Goal: Information Seeking & Learning: Learn about a topic

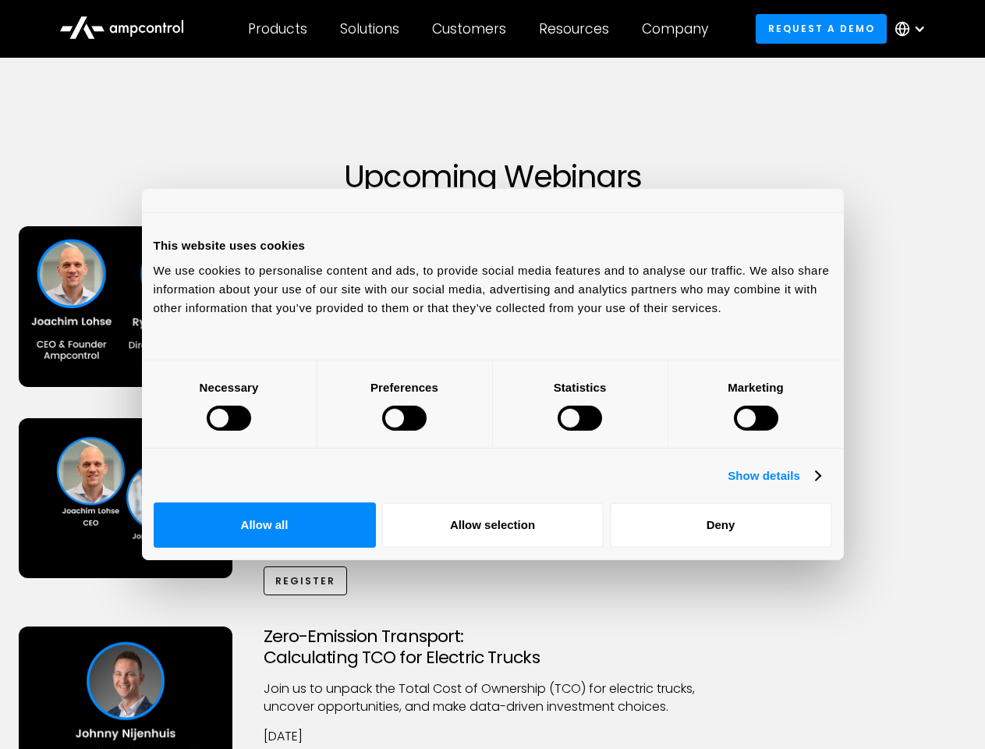
click at [251, 431] on div at bounding box center [229, 418] width 44 height 25
click at [820, 485] on link "Show details" at bounding box center [774, 475] width 92 height 19
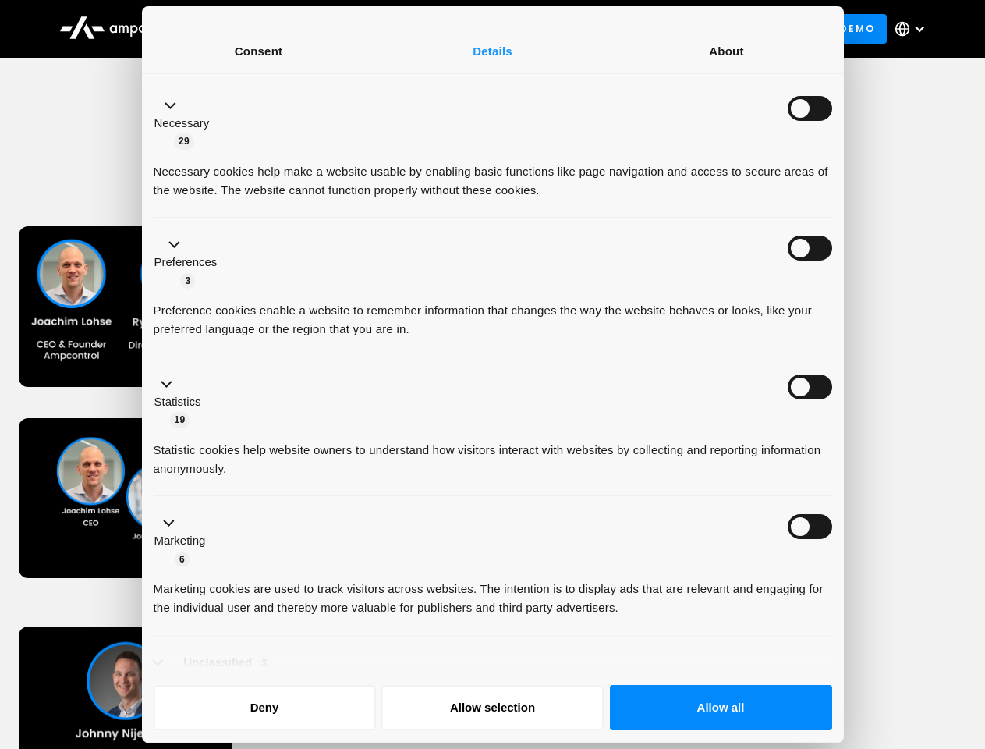
click at [832, 218] on li "Necessary 29 Necessary cookies help make a website usable by enabling basic fun…" at bounding box center [493, 149] width 679 height 140
click at [862, 596] on div "Microgrids for Fleet Electrification: Solar, Storage & Smarter Charging Discove…" at bounding box center [493, 522] width 980 height 209
click at [862, 647] on div "Zero-Emission Transport: Calculating TCO for Electric Trucks Join us to unpack …" at bounding box center [493, 722] width 980 height 192
click at [480, 29] on div "Customers" at bounding box center [469, 28] width 74 height 17
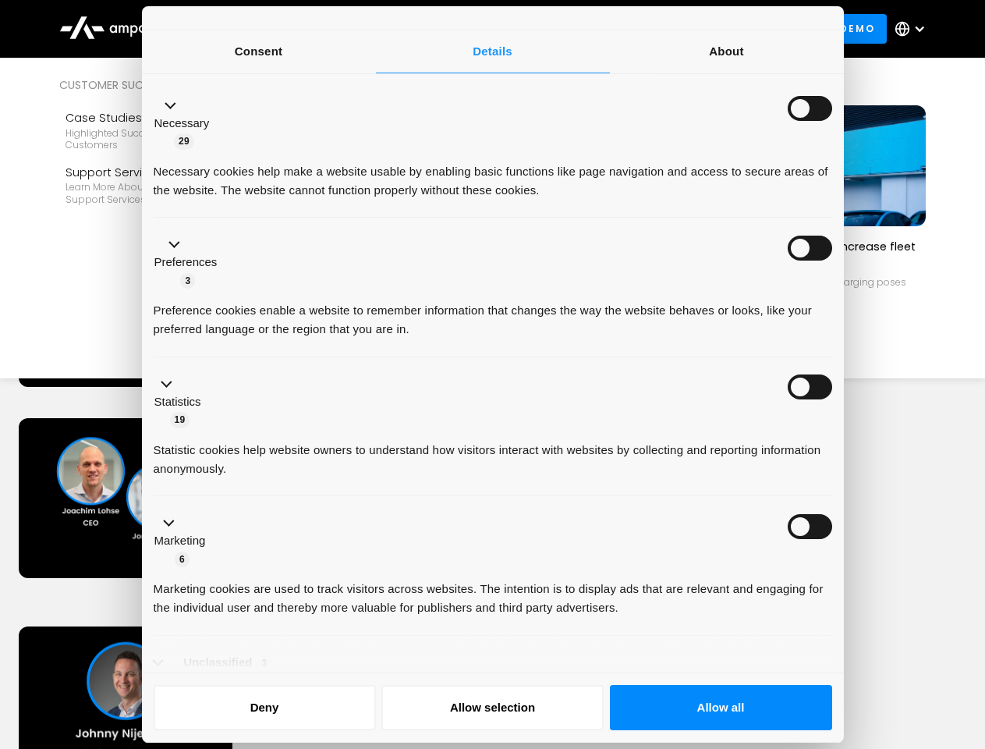
click at [277, 29] on div "Products" at bounding box center [277, 28] width 59 height 17
